Goal: Ask a question: Seek information or help from site administrators or community

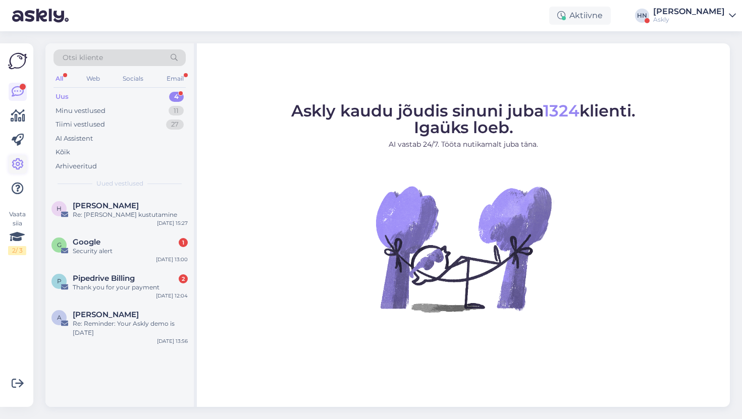
click at [18, 158] on icon at bounding box center [18, 164] width 12 height 12
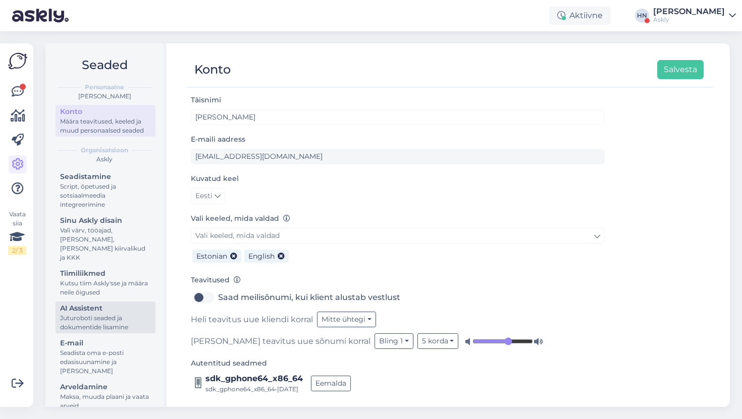
click at [105, 314] on div "Juturoboti seaded ja dokumentide lisamine" at bounding box center [105, 323] width 91 height 18
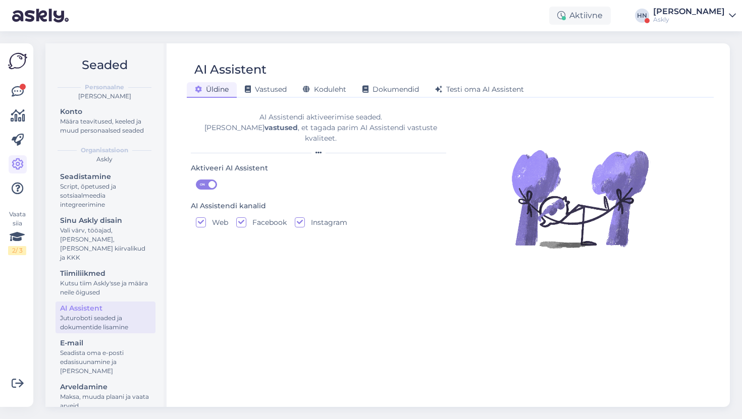
click at [328, 81] on div "[PERSON_NAME] Vastused Koduleht Dokumendid [PERSON_NAME] oma AI Assistent" at bounding box center [445, 88] width 517 height 18
click at [327, 94] on div "Koduleht" at bounding box center [325, 90] width 60 height 16
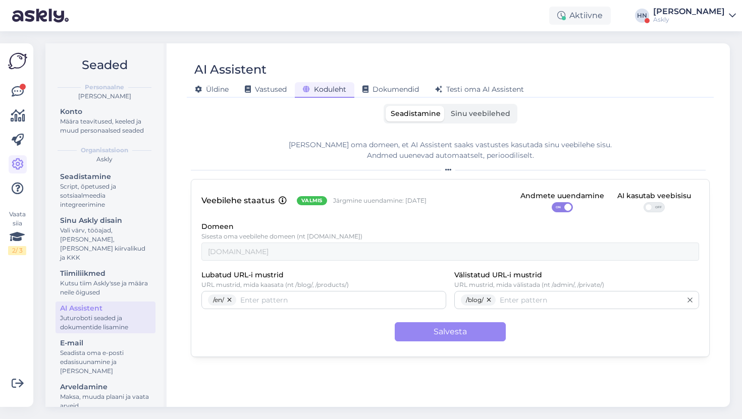
click at [484, 116] on span "Sinu veebilehed" at bounding box center [480, 113] width 60 height 9
click at [445, 106] on input "Sinu veebilehed" at bounding box center [445, 106] width 0 height 0
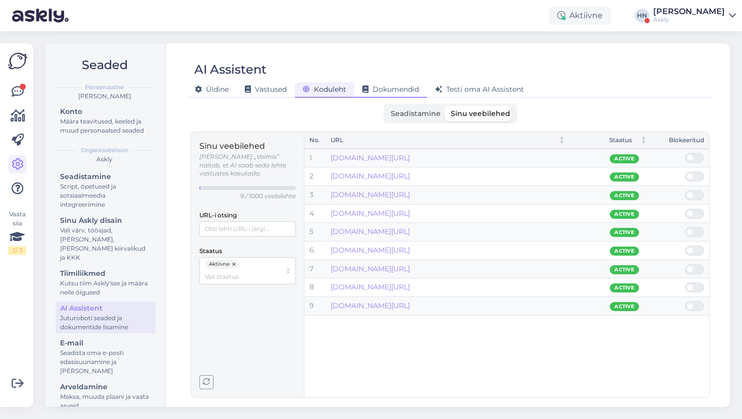
click at [411, 90] on span "Dokumendid" at bounding box center [390, 89] width 57 height 9
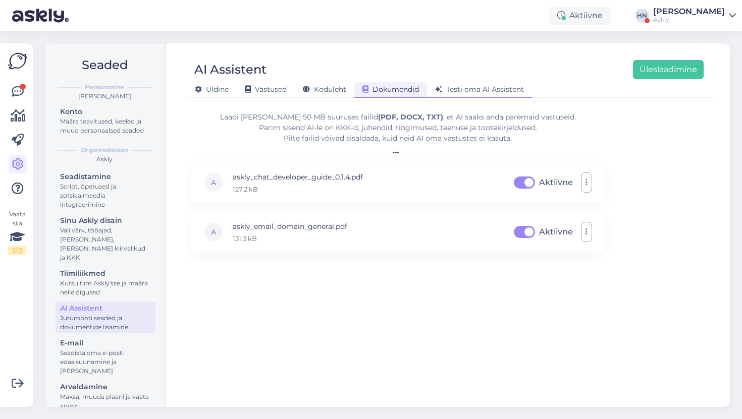
click at [459, 82] on div "Testi oma AI Assistent" at bounding box center [479, 90] width 105 height 16
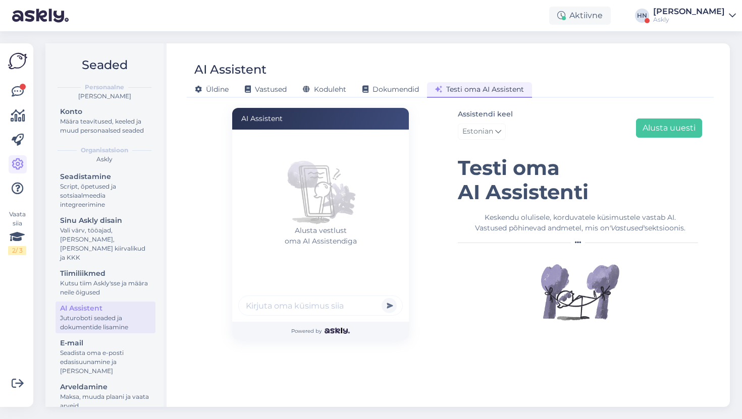
click at [304, 304] on input "text" at bounding box center [320, 306] width 164 height 20
type input "Script kuidas lisada ?"
click at [381, 298] on button "submit" at bounding box center [388, 305] width 15 height 15
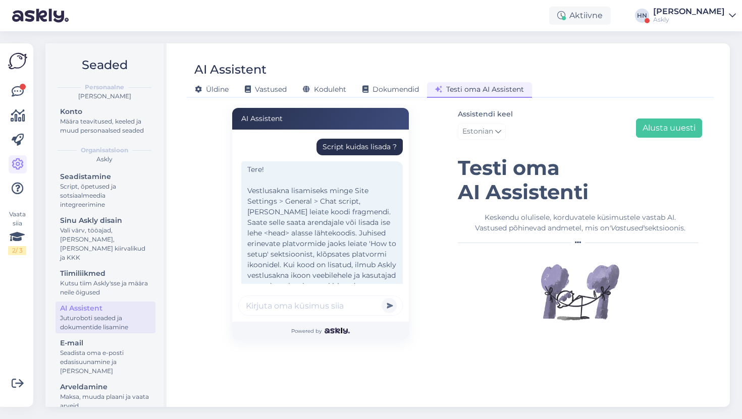
scroll to position [33, 0]
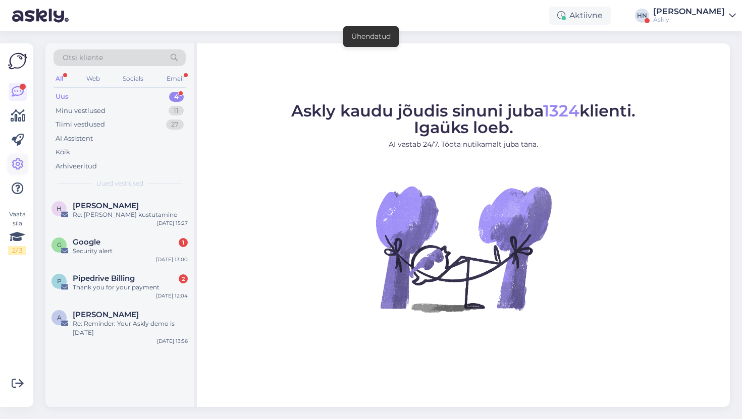
click at [9, 159] on link at bounding box center [18, 164] width 18 height 18
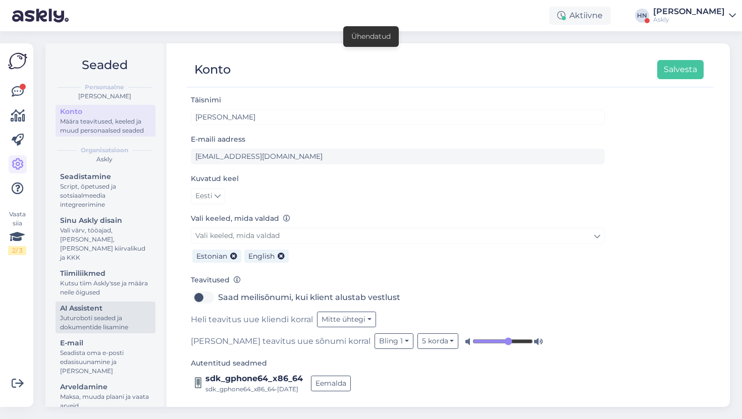
click at [109, 314] on div "Juturoboti seaded ja dokumentide lisamine" at bounding box center [105, 323] width 91 height 18
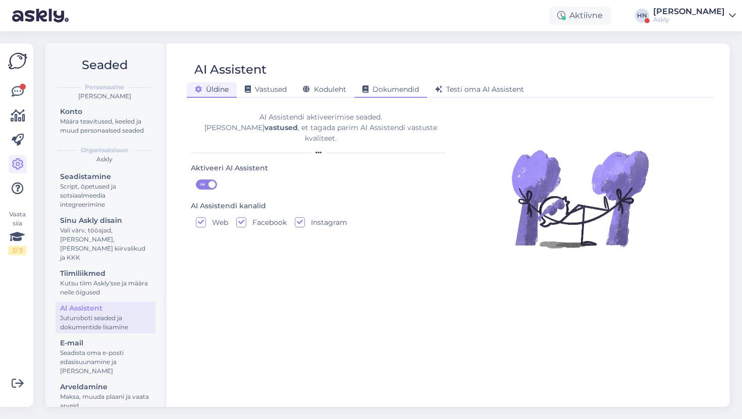
click at [370, 88] on span "Dokumendid" at bounding box center [390, 89] width 57 height 9
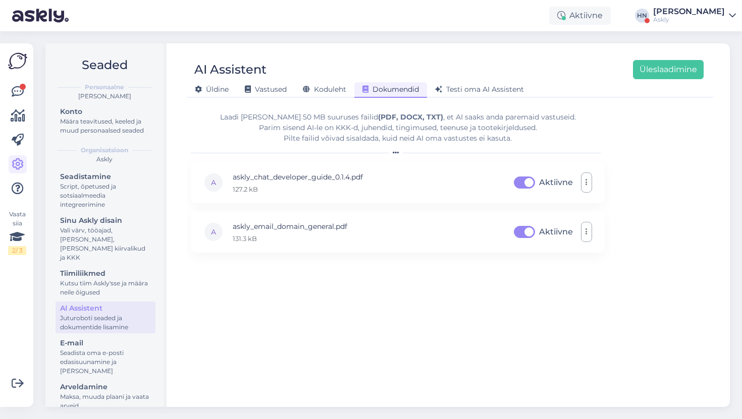
click at [468, 80] on div "[PERSON_NAME] Vastused Koduleht Dokumendid [PERSON_NAME] oma AI Assistent" at bounding box center [445, 88] width 517 height 18
click at [466, 86] on span "Testi oma AI Assistent" at bounding box center [479, 89] width 89 height 9
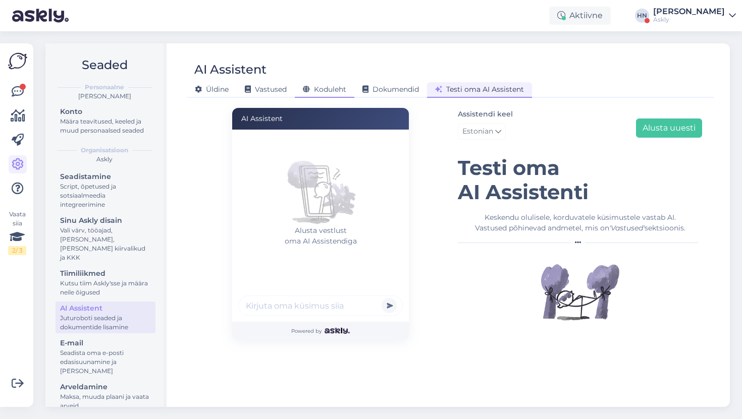
click at [320, 91] on span "Koduleht" at bounding box center [324, 89] width 43 height 9
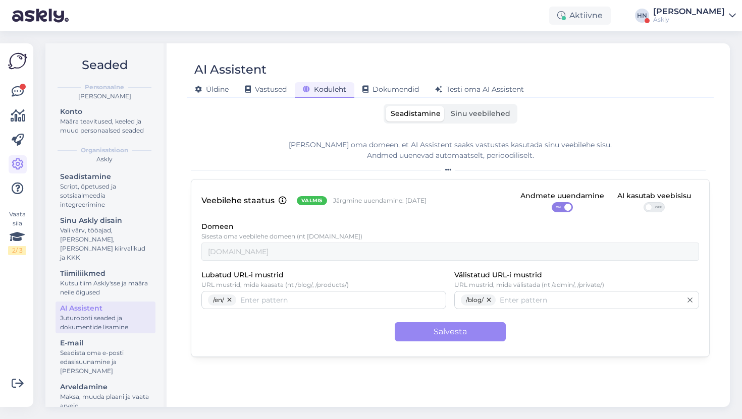
click at [478, 106] on label "Sinu veebilehed" at bounding box center [480, 114] width 70 height 16
click at [445, 106] on input "Sinu veebilehed" at bounding box center [445, 106] width 0 height 0
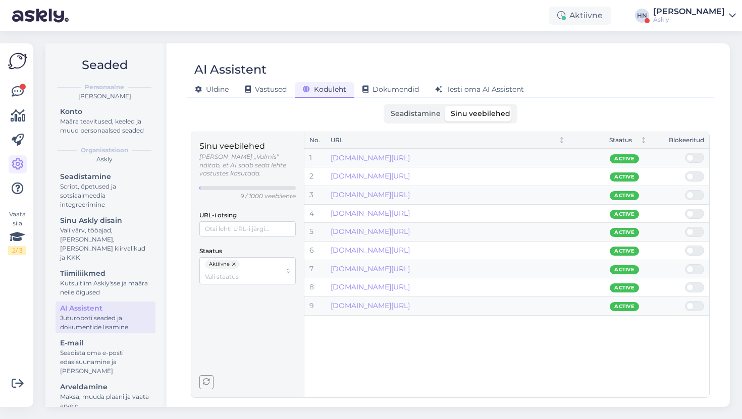
click at [671, 19] on div "Askly" at bounding box center [689, 20] width 72 height 8
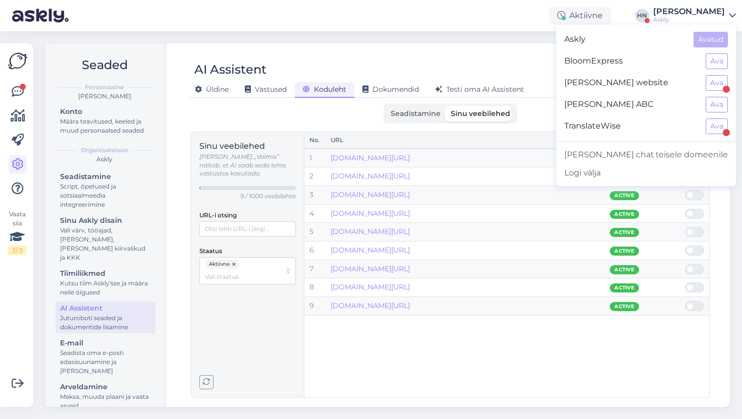
click at [555, 78] on div "AI Assistent" at bounding box center [445, 69] width 517 height 19
